Goal: Task Accomplishment & Management: Manage account settings

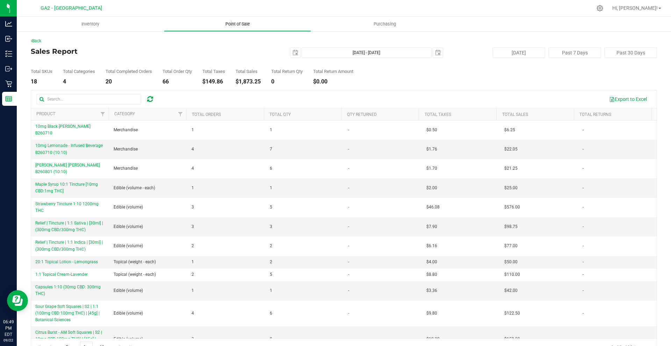
click at [205, 27] on uib-tab-heading "Point of Sale" at bounding box center [237, 24] width 146 height 14
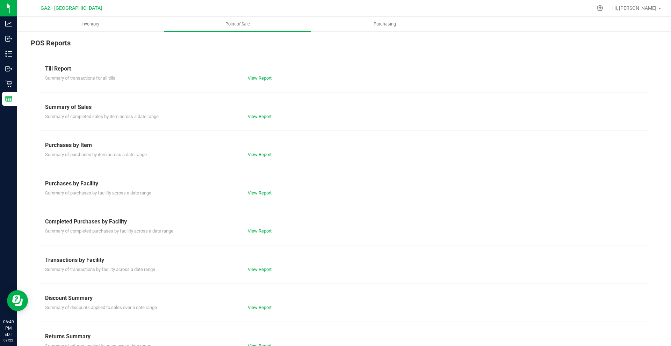
click at [264, 79] on link "View Report" at bounding box center [260, 78] width 24 height 5
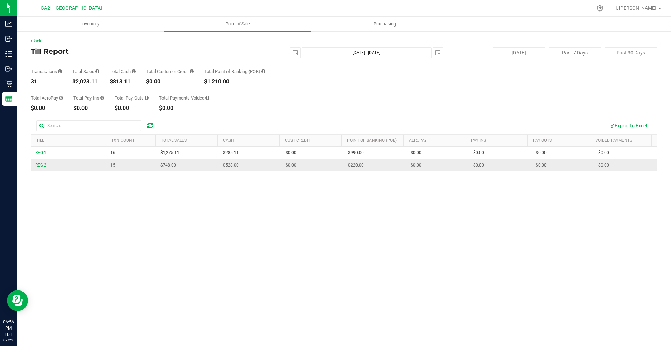
click at [303, 168] on td "$0.00" at bounding box center [312, 165] width 63 height 12
click at [296, 229] on div "REG 1 16 $1,275.11 $285.11 $0.00 $0.00 $0.00 $0.00 $0.00 $990.00 $0.00 $0.00 $0…" at bounding box center [344, 256] width 626 height 218
click at [334, 184] on div "REG 1 16 $1,275.11 $285.11 $0.00 $0.00 $0.00 $0.00 $0.00 $990.00 $0.00 $0.00 $0…" at bounding box center [344, 256] width 626 height 218
click at [245, 15] on div at bounding box center [358, 8] width 467 height 14
click at [243, 24] on span "Point of Sale" at bounding box center [237, 24] width 43 height 6
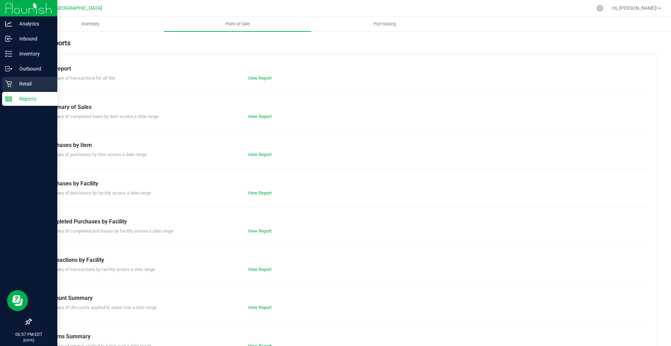
click at [10, 85] on icon at bounding box center [8, 83] width 7 height 7
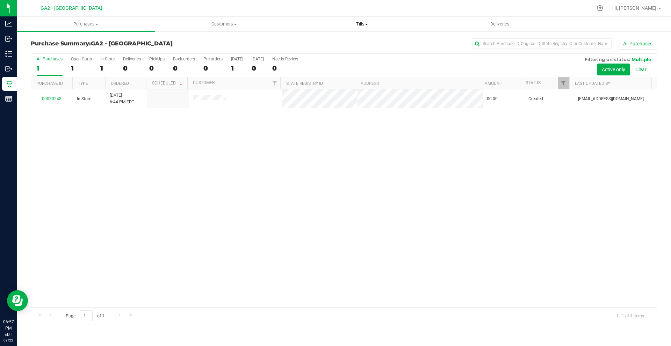
click at [355, 27] on span "Tills" at bounding box center [361, 24] width 137 height 6
click at [343, 44] on li "Manage tills" at bounding box center [362, 42] width 138 height 8
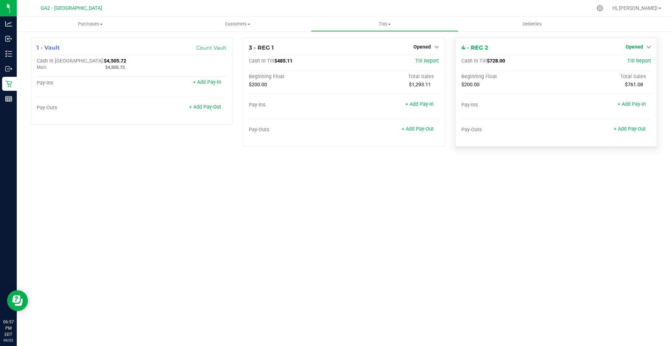
click at [632, 45] on span "Opened" at bounding box center [634, 47] width 17 height 6
click at [639, 59] on link "Close Till" at bounding box center [635, 62] width 19 height 6
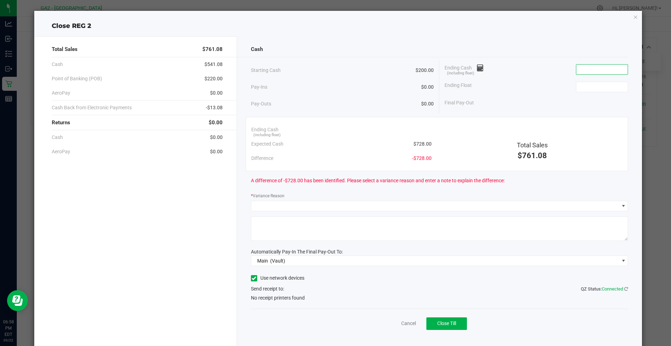
click at [610, 71] on input at bounding box center [601, 70] width 51 height 10
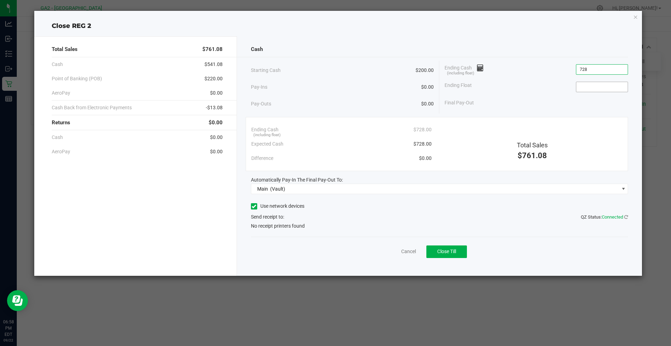
type input "$728.00"
click at [602, 85] on input at bounding box center [601, 87] width 51 height 10
type input "$200.00"
click at [588, 104] on div "Final Pay-Out $528.00" at bounding box center [537, 103] width 184 height 14
click at [279, 209] on label "Use network devices" at bounding box center [277, 206] width 53 height 7
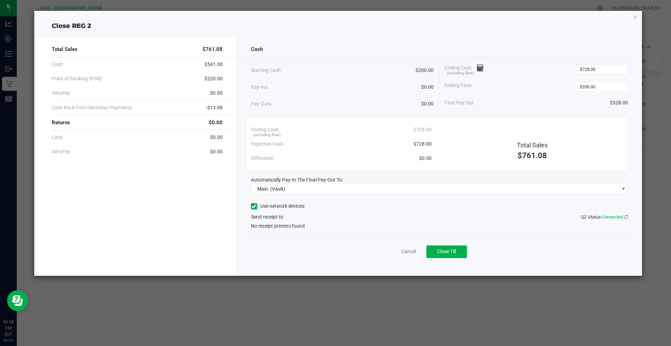
click at [0, 0] on input "Use network devices" at bounding box center [0, 0] width 0 height 0
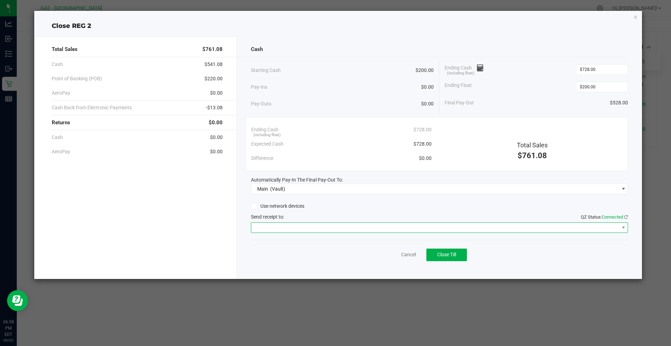
click at [332, 228] on span at bounding box center [435, 228] width 368 height 10
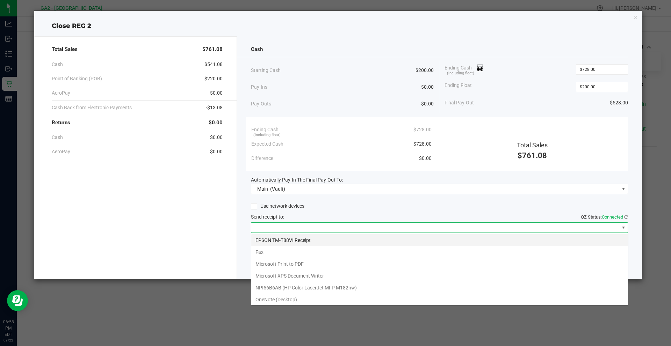
scroll to position [10, 377]
click at [338, 244] on Receipt "EPSON TM-T88VI Receipt" at bounding box center [439, 241] width 377 height 12
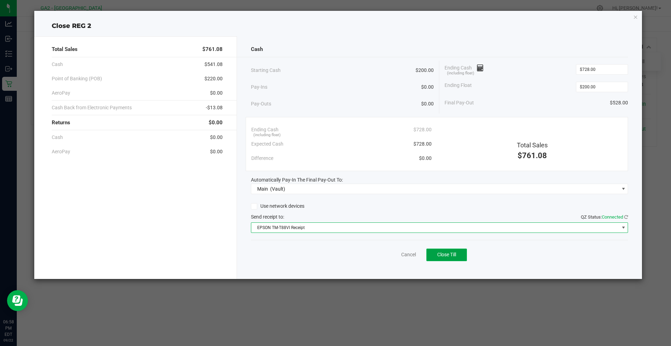
click at [455, 258] on button "Close Till" at bounding box center [446, 255] width 41 height 13
click at [637, 15] on icon "button" at bounding box center [635, 17] width 5 height 8
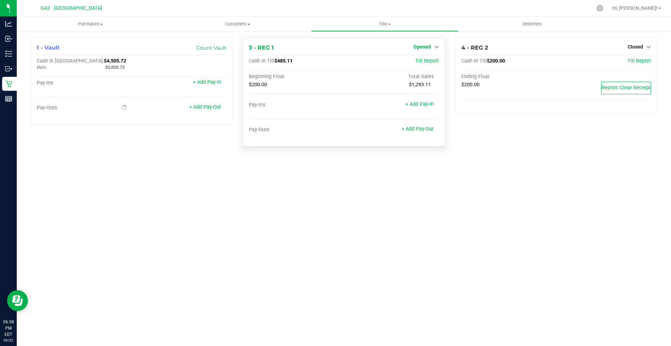
click at [427, 44] on span "Opened" at bounding box center [422, 47] width 17 height 6
click at [496, 188] on div "Purchases Summary of purchases Fulfillment All purchases Customers All customer…" at bounding box center [344, 182] width 654 height 330
click at [431, 60] on link "Close Till" at bounding box center [423, 62] width 19 height 6
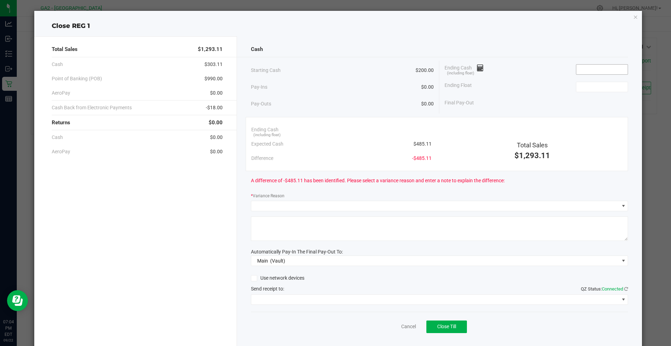
click at [597, 70] on input at bounding box center [601, 70] width 51 height 10
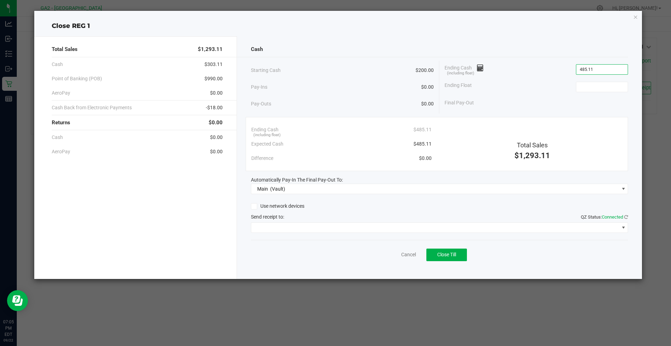
type input "$485.11"
click at [600, 81] on div "Ending Float" at bounding box center [537, 86] width 184 height 17
click at [601, 84] on input at bounding box center [601, 87] width 51 height 10
type input "$200.00"
click at [543, 94] on div "Ending Float $200.00" at bounding box center [537, 86] width 184 height 17
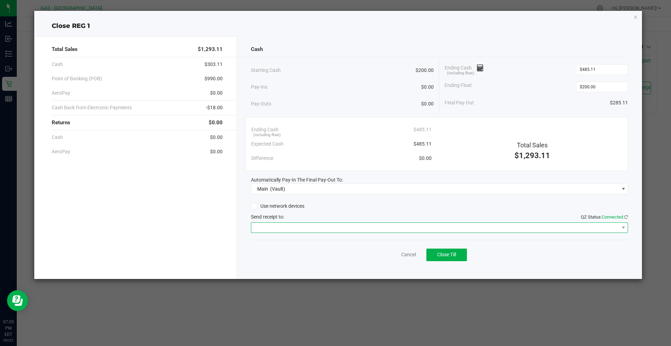
click at [512, 225] on span at bounding box center [435, 228] width 368 height 10
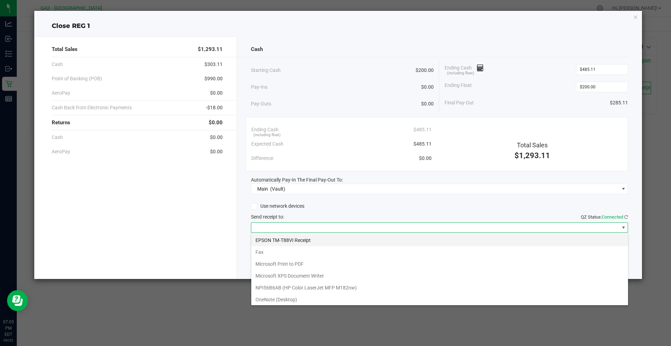
click at [407, 239] on Receipt "EPSON TM-T88VI Receipt" at bounding box center [439, 241] width 377 height 12
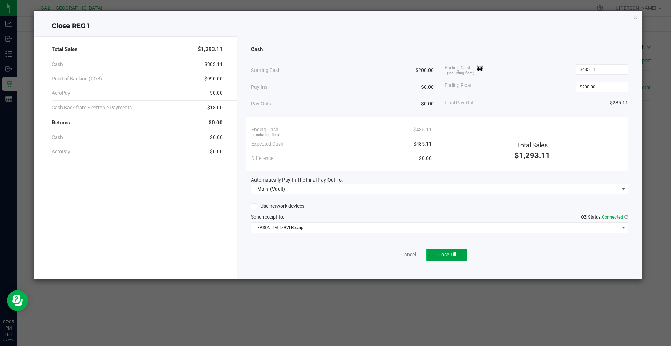
click at [452, 260] on button "Close Till" at bounding box center [446, 255] width 41 height 13
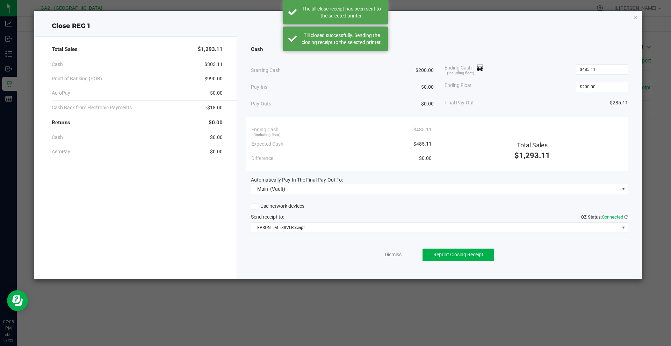
click at [634, 18] on icon "button" at bounding box center [635, 17] width 5 height 8
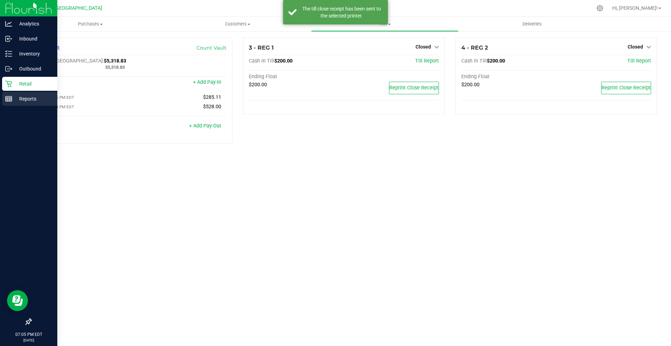
click at [18, 101] on p "Reports" at bounding box center [33, 99] width 42 height 8
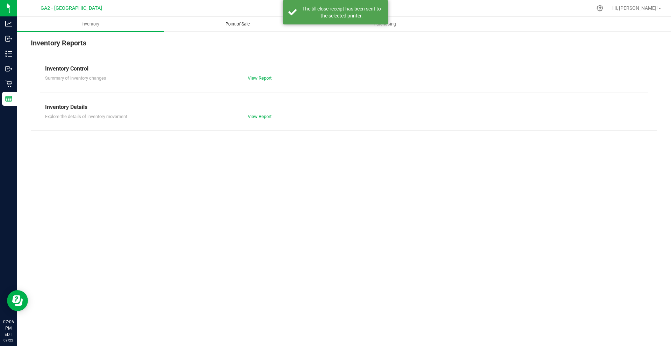
click at [236, 26] on span "Point of Sale" at bounding box center [237, 24] width 43 height 6
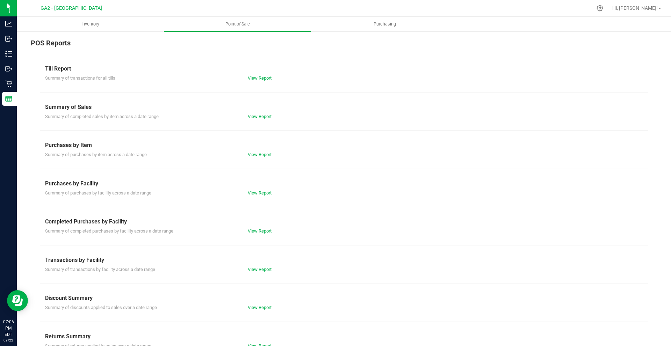
click at [254, 77] on link "View Report" at bounding box center [260, 78] width 24 height 5
